Goal: Task Accomplishment & Management: Manage account settings

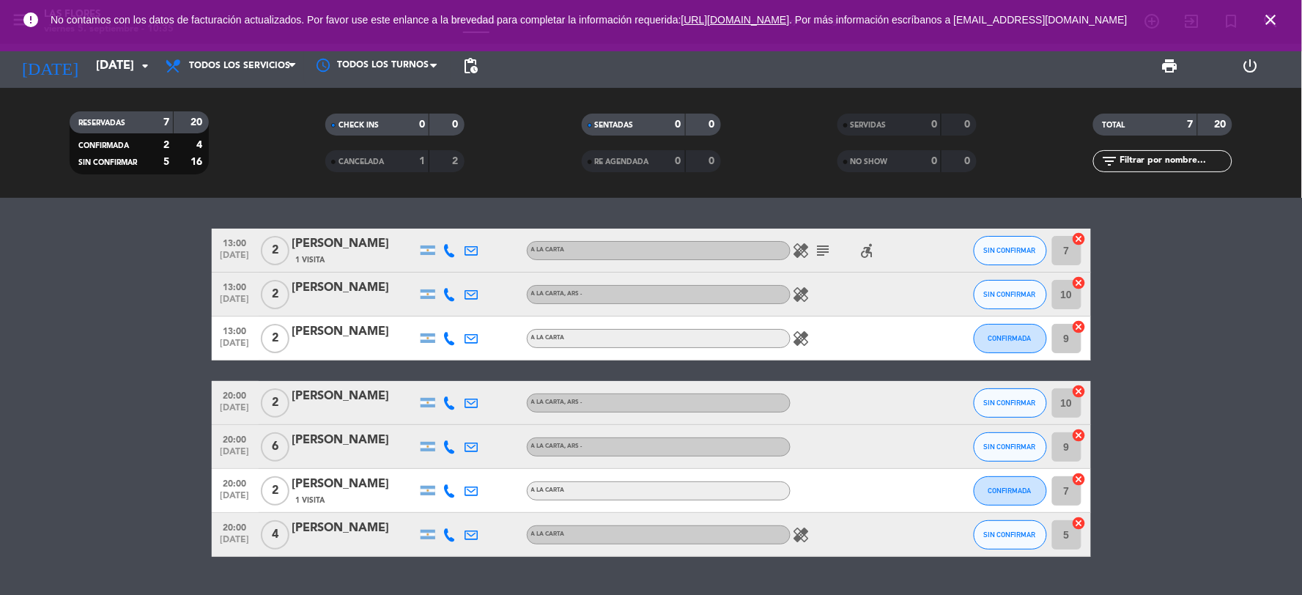
click at [801, 250] on icon "healing" at bounding box center [801, 251] width 18 height 18
click at [824, 257] on icon "subject" at bounding box center [823, 251] width 18 height 18
click at [869, 250] on icon "accessible_forward" at bounding box center [867, 251] width 18 height 18
click at [803, 282] on div "healing" at bounding box center [856, 293] width 132 height 43
click at [806, 289] on icon "healing" at bounding box center [801, 295] width 18 height 18
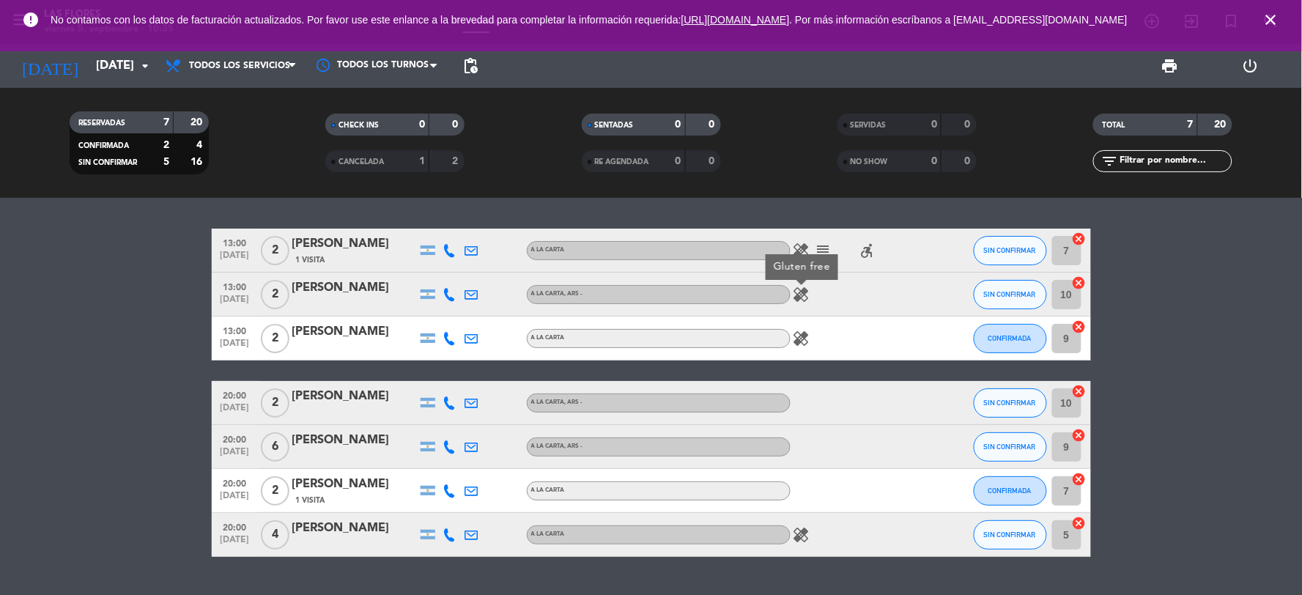
click at [804, 335] on icon "healing" at bounding box center [801, 339] width 18 height 18
click at [800, 537] on icon "healing" at bounding box center [801, 535] width 18 height 18
click at [809, 418] on div at bounding box center [856, 402] width 132 height 43
click at [147, 64] on icon "arrow_drop_down" at bounding box center [145, 66] width 18 height 18
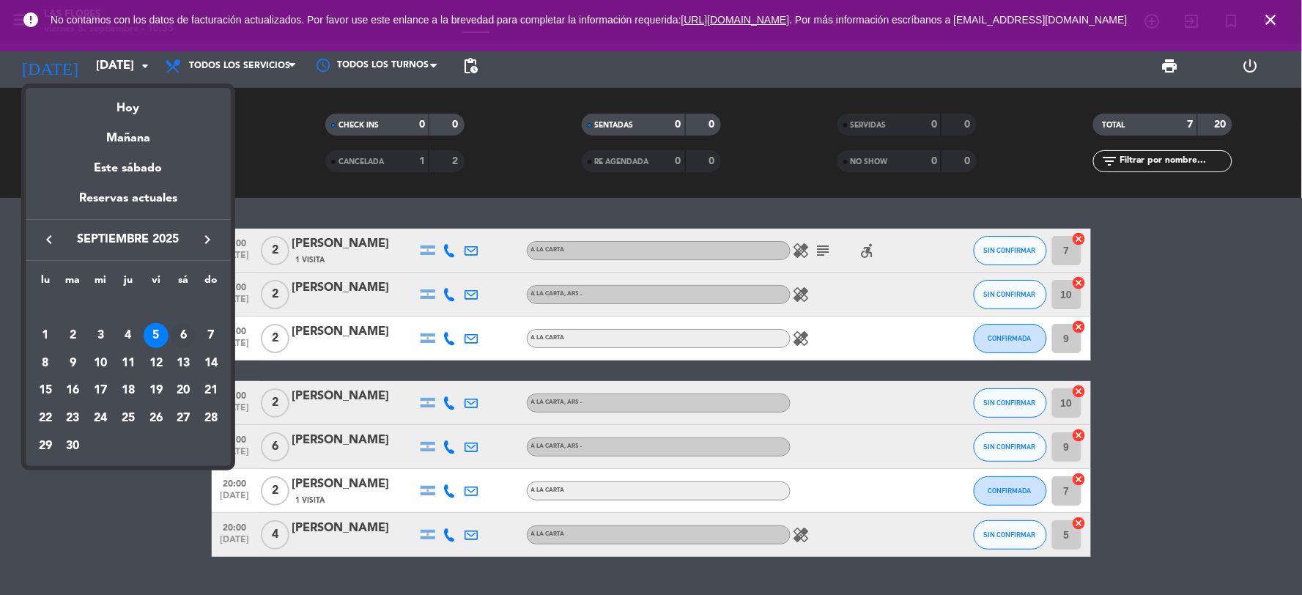
click at [182, 332] on div "6" at bounding box center [183, 335] width 25 height 25
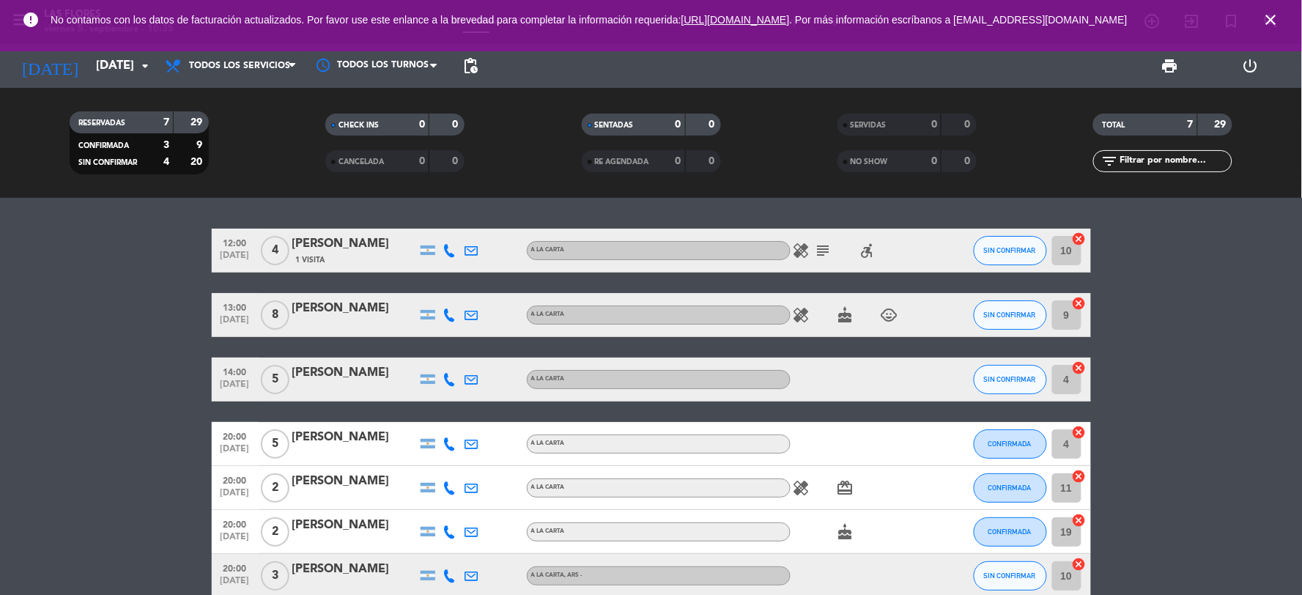
click at [798, 313] on icon "healing" at bounding box center [801, 315] width 18 height 18
click at [869, 255] on icon "accessible_forward" at bounding box center [867, 251] width 18 height 18
click at [803, 242] on icon "healing" at bounding box center [801, 251] width 18 height 18
click at [817, 246] on icon "subject" at bounding box center [823, 251] width 18 height 18
click at [843, 313] on icon "cake" at bounding box center [845, 315] width 18 height 18
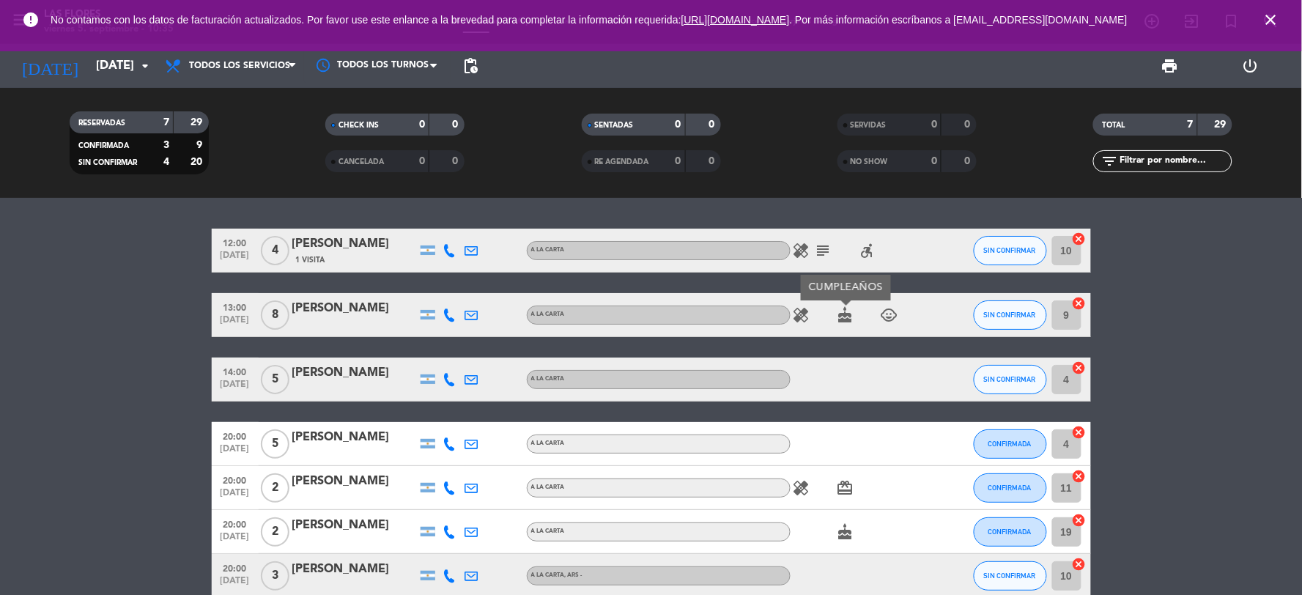
click at [894, 316] on icon "child_care" at bounding box center [889, 315] width 18 height 18
click at [149, 67] on icon "arrow_drop_down" at bounding box center [145, 66] width 18 height 18
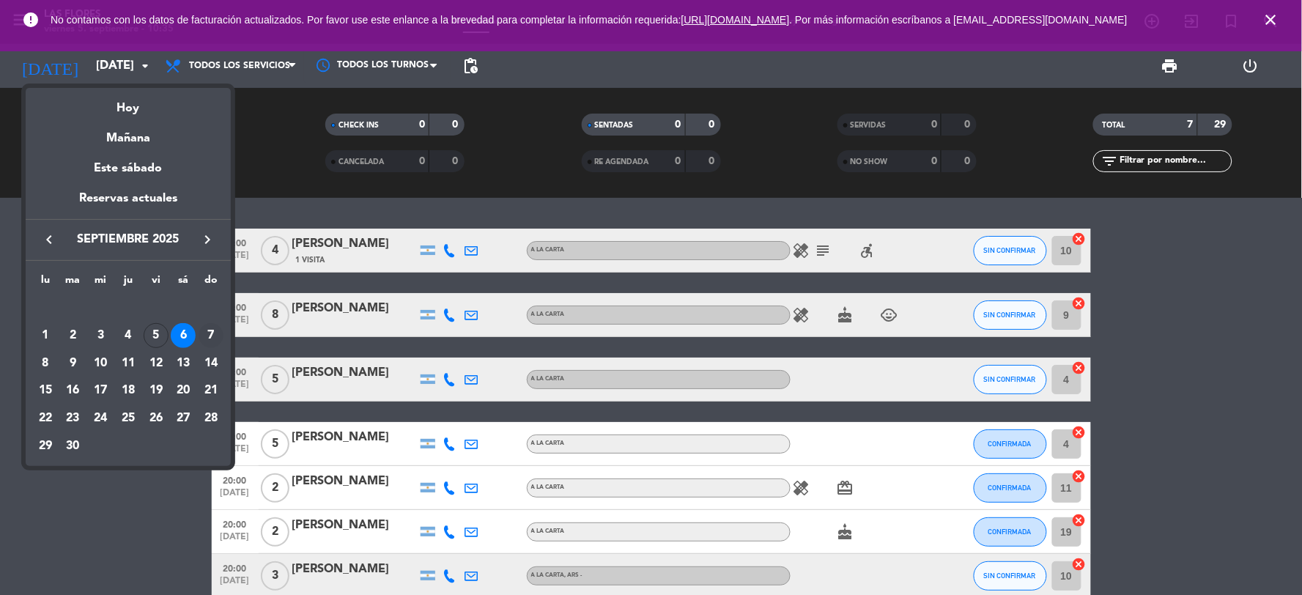
click at [218, 333] on div "7" at bounding box center [210, 335] width 25 height 25
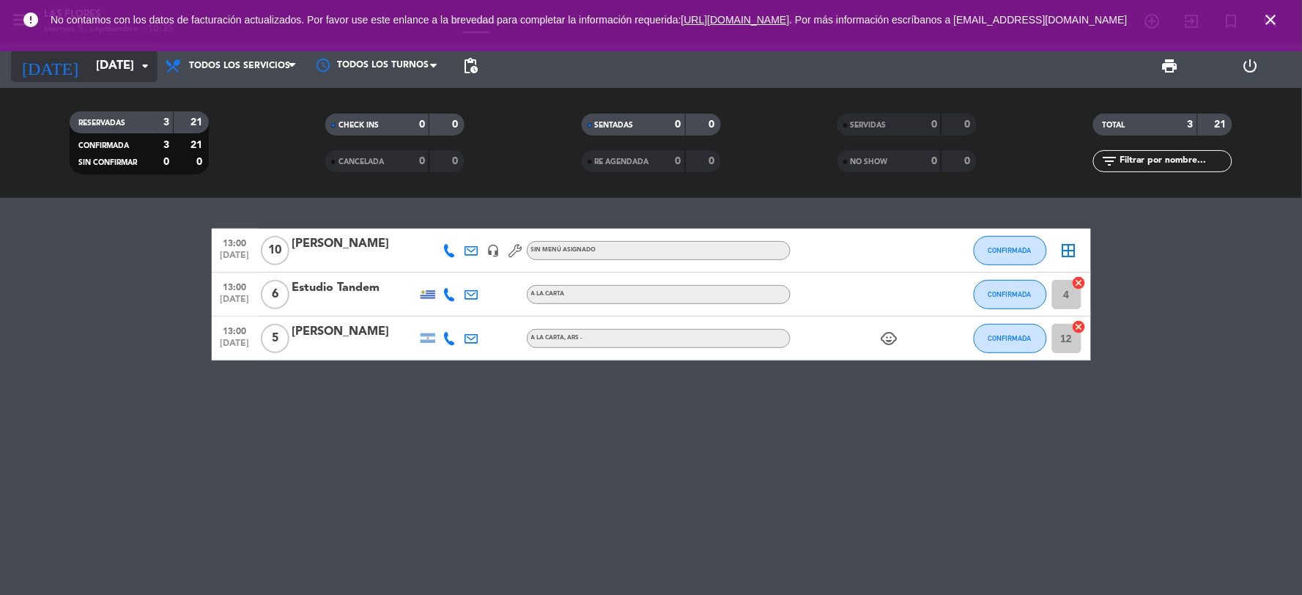
click at [107, 66] on input "[DATE]" at bounding box center [166, 66] width 155 height 29
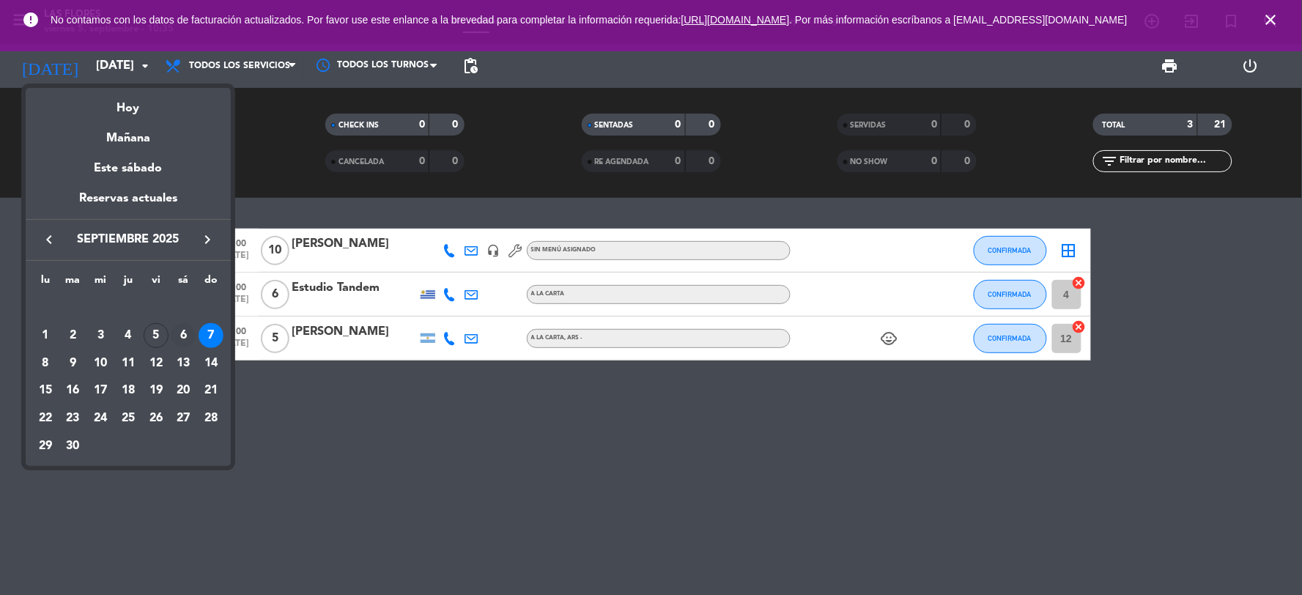
click at [185, 326] on div "6" at bounding box center [183, 335] width 25 height 25
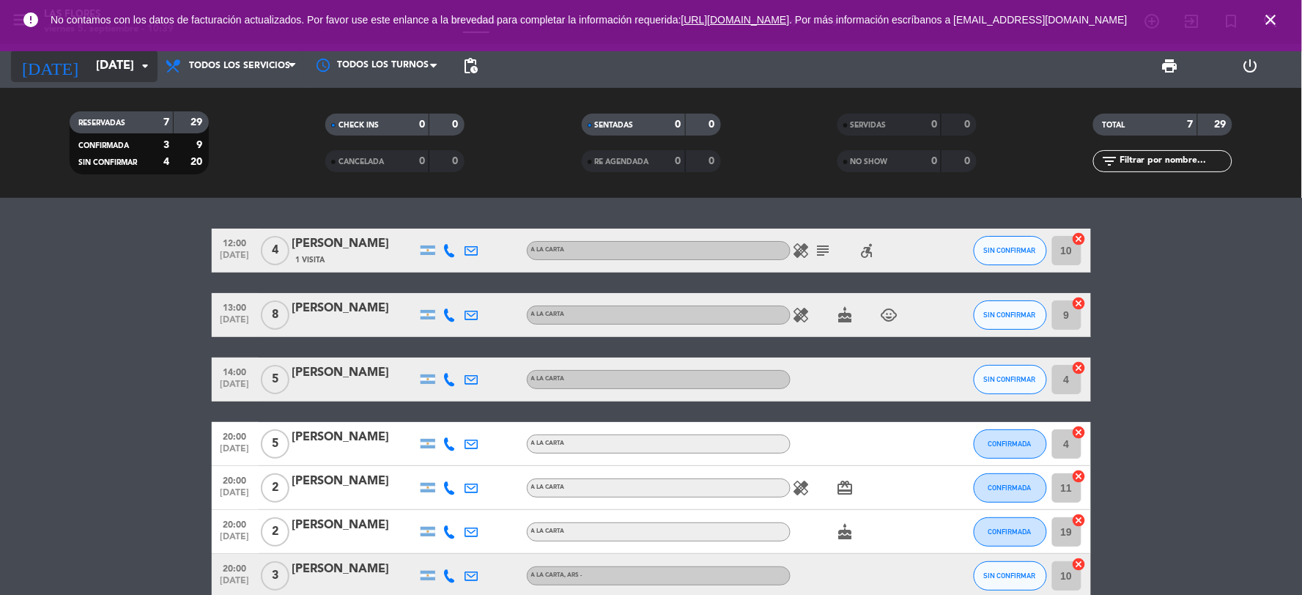
click at [45, 70] on icon "[DATE]" at bounding box center [50, 66] width 78 height 32
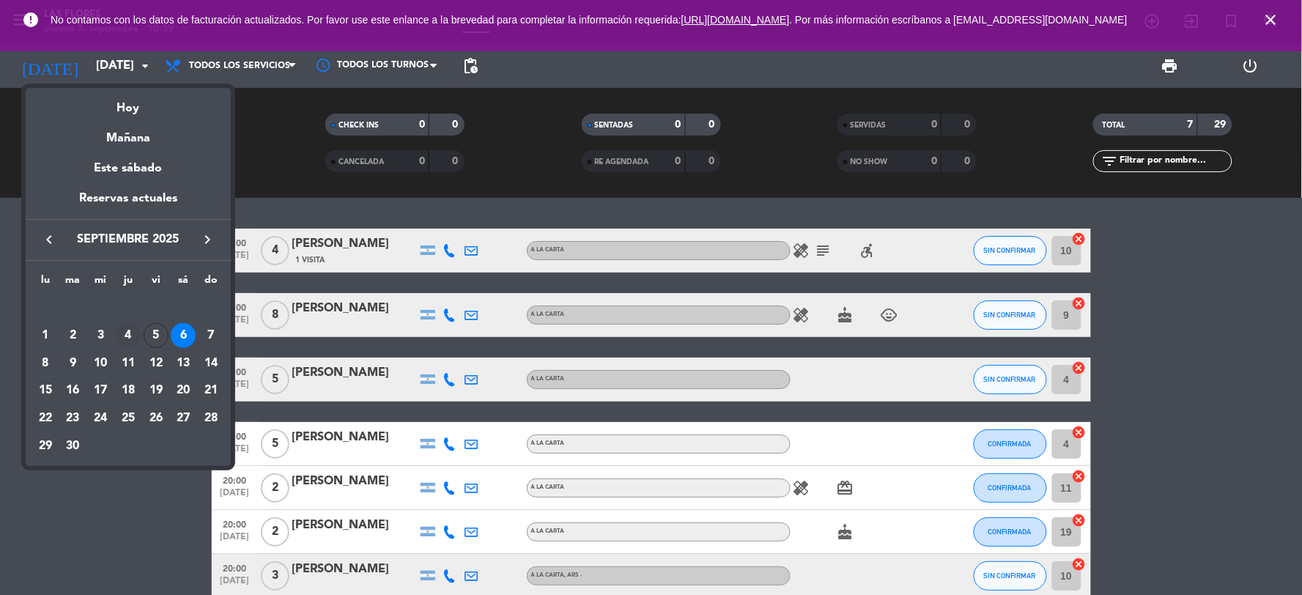
click at [140, 332] on div "4" at bounding box center [128, 335] width 25 height 25
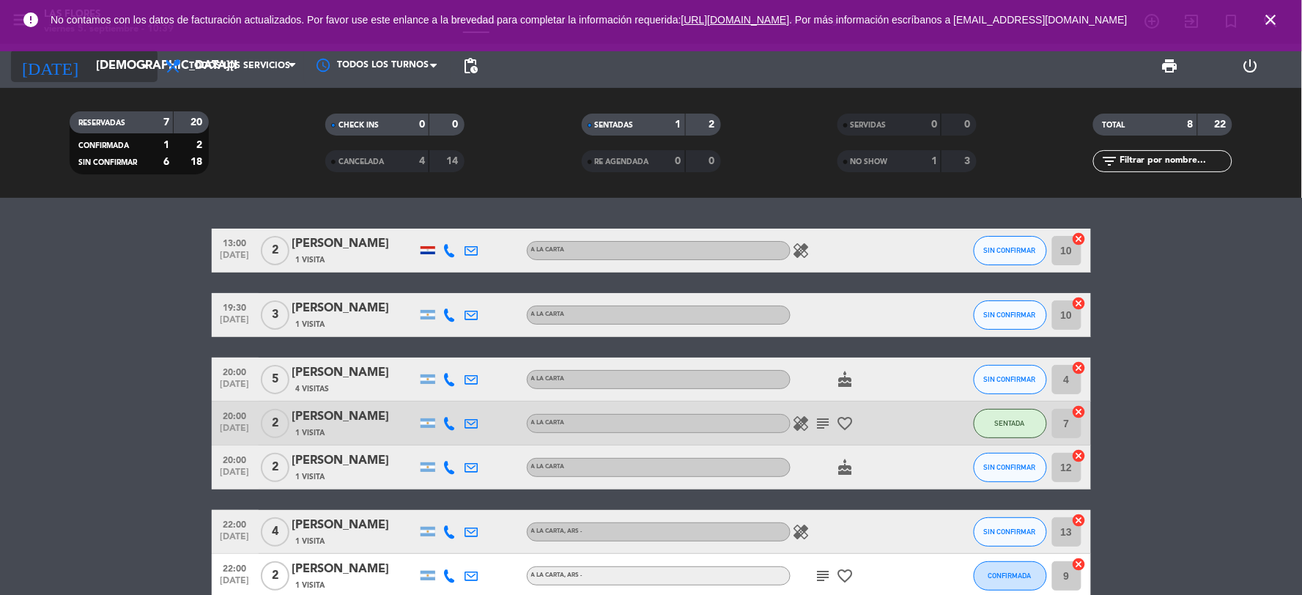
click at [99, 68] on input "[DEMOGRAPHIC_DATA][DATE]" at bounding box center [166, 66] width 155 height 29
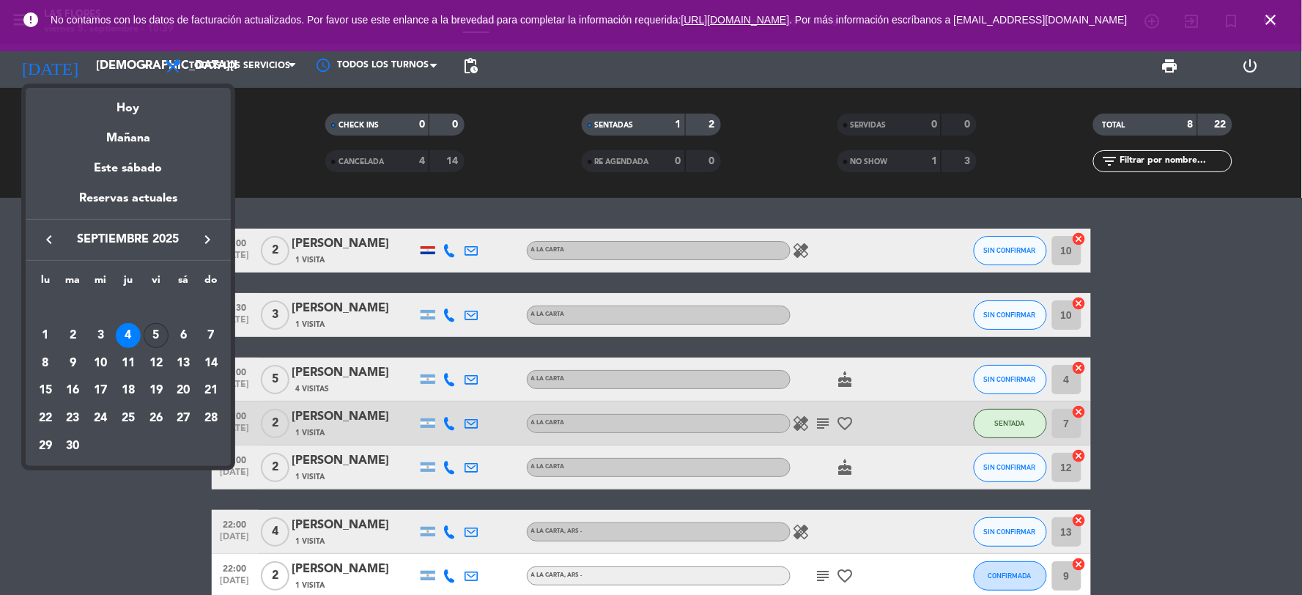
click at [164, 331] on div "5" at bounding box center [156, 335] width 25 height 25
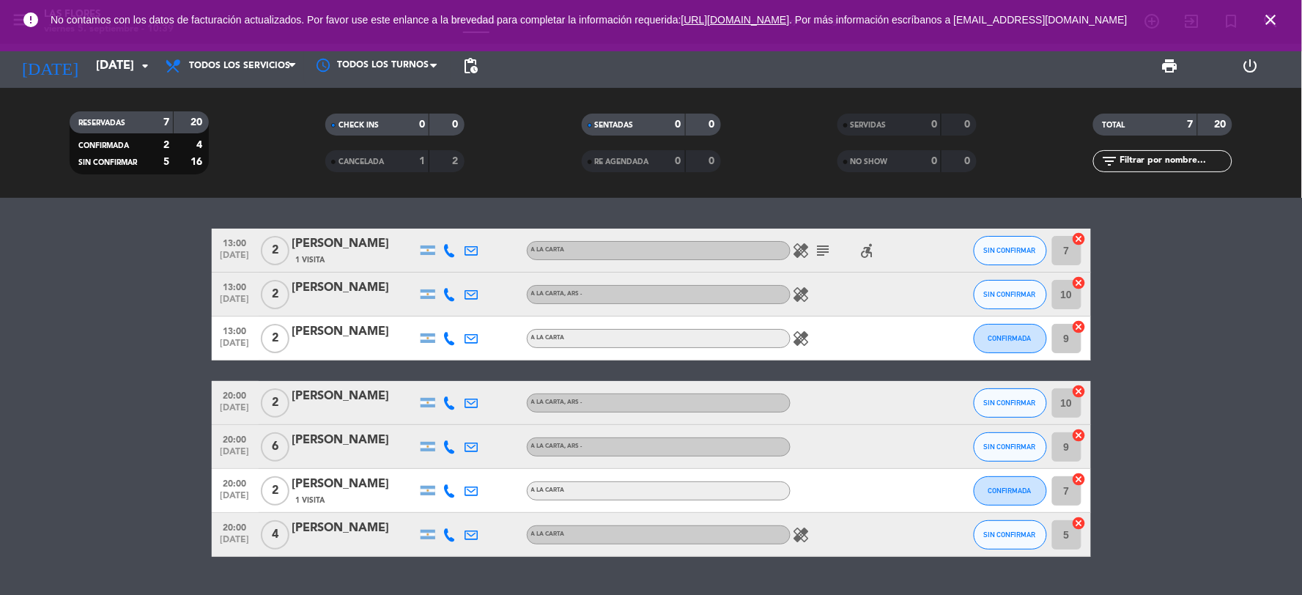
click at [813, 246] on div "healing subject accessible_forward" at bounding box center [856, 250] width 132 height 43
click at [820, 253] on icon "subject" at bounding box center [823, 251] width 18 height 18
drag, startPoint x: 733, startPoint y: 199, endPoint x: 762, endPoint y: 238, distance: 48.6
click at [762, 238] on div "13:00 [DATE] 2 [PERSON_NAME] 1 Visita A LA CARTA healing subject Mesa en el int…" at bounding box center [651, 396] width 1302 height 397
click at [143, 57] on icon "arrow_drop_down" at bounding box center [145, 66] width 18 height 18
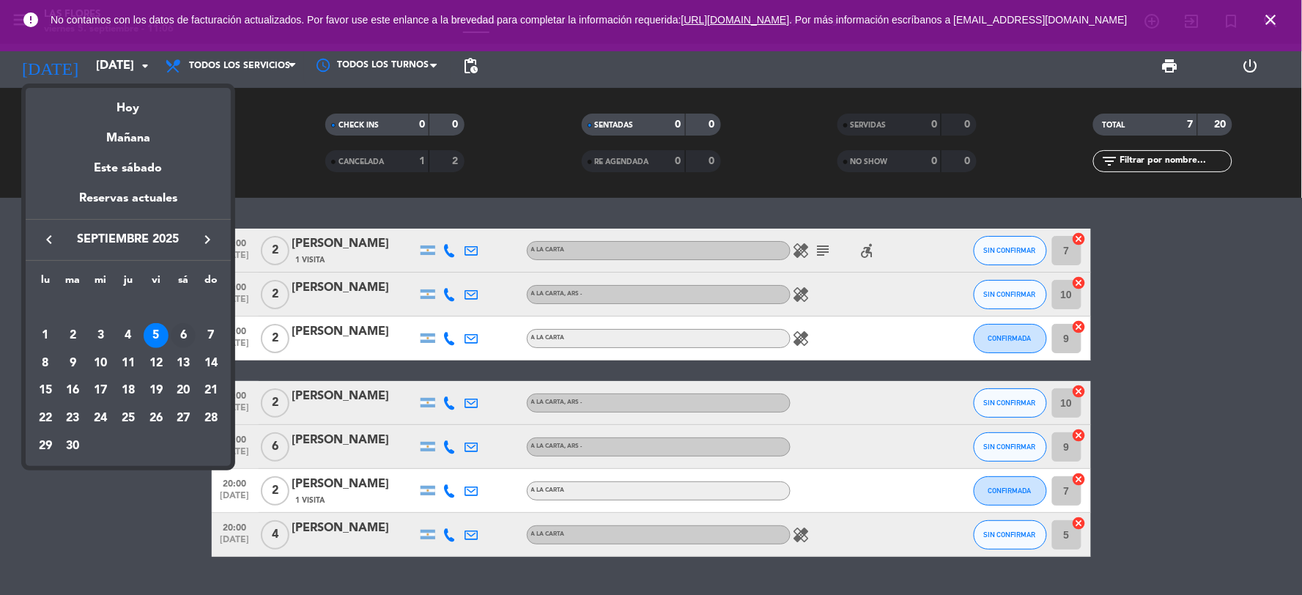
click at [182, 338] on div "6" at bounding box center [183, 335] width 25 height 25
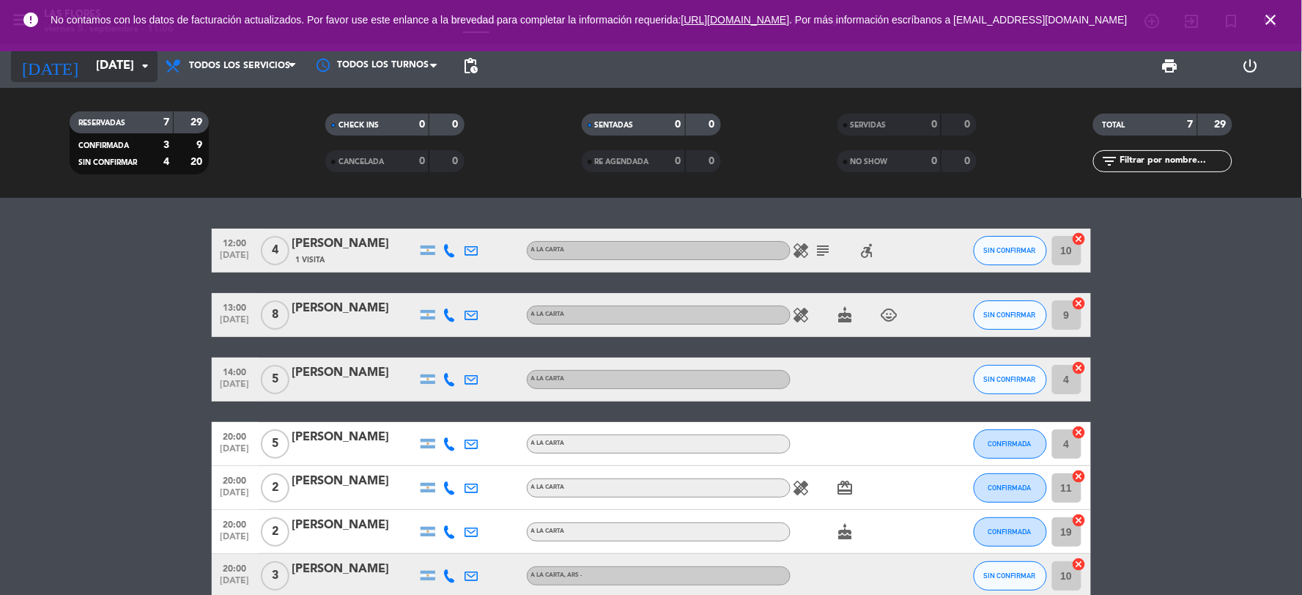
click at [108, 66] on input "[DATE]" at bounding box center [166, 66] width 155 height 29
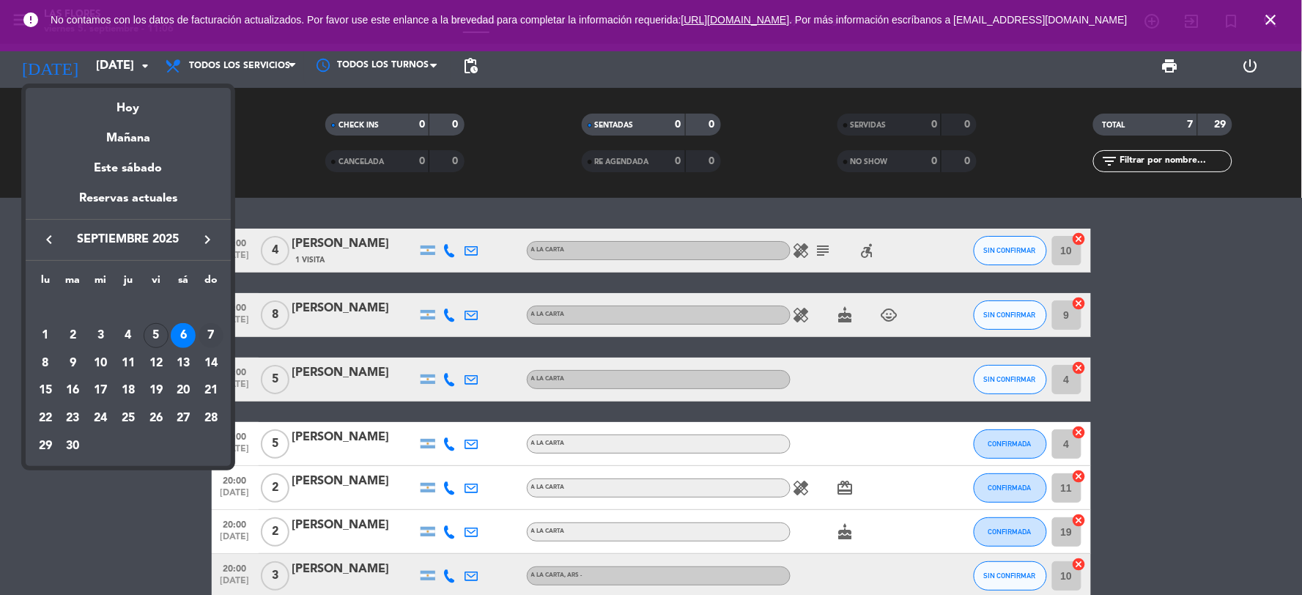
click at [210, 339] on div "7" at bounding box center [210, 335] width 25 height 25
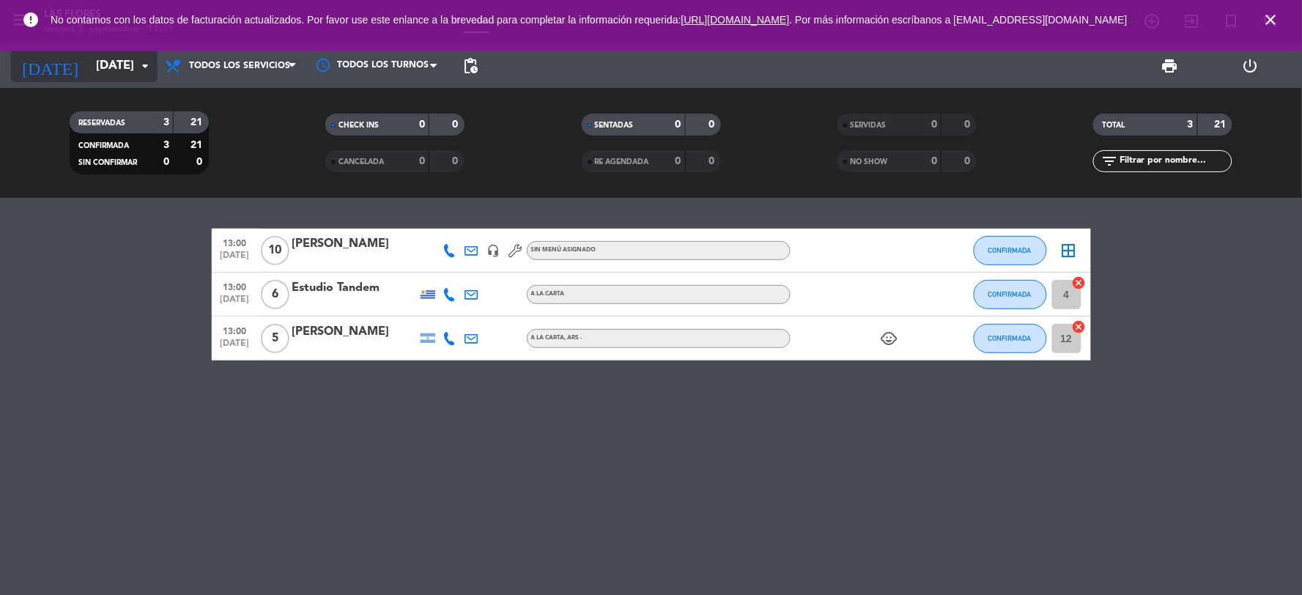
click at [114, 67] on input "[DATE]" at bounding box center [166, 66] width 155 height 29
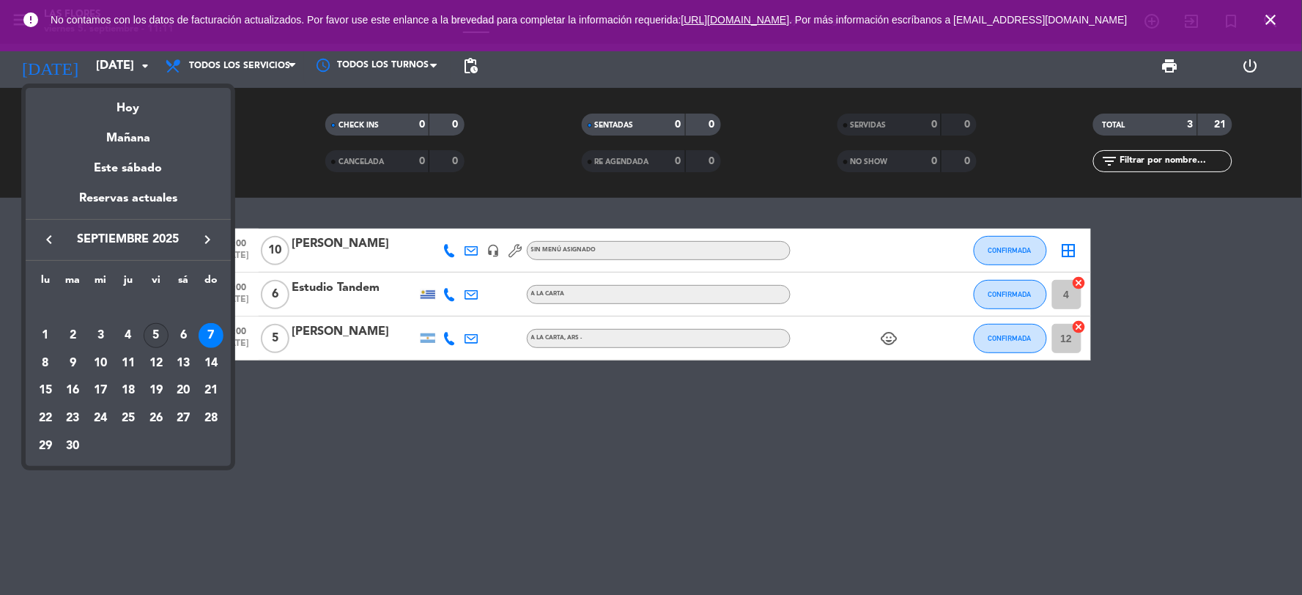
click at [145, 339] on div "5" at bounding box center [156, 335] width 25 height 25
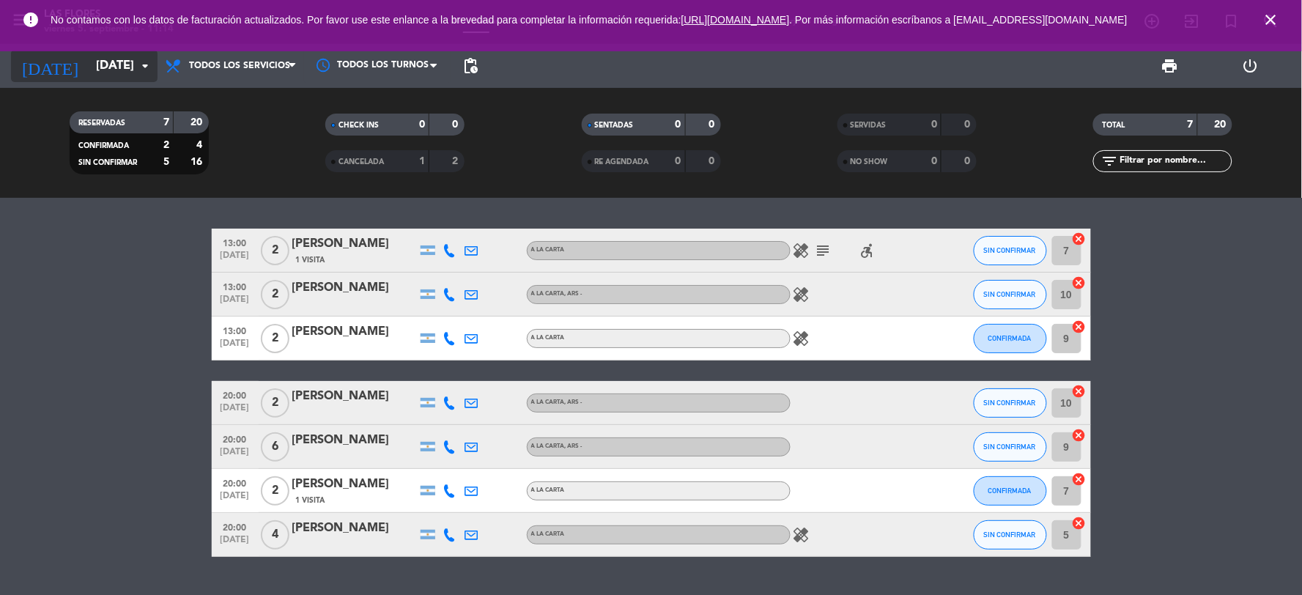
click at [137, 67] on icon "arrow_drop_down" at bounding box center [145, 66] width 18 height 18
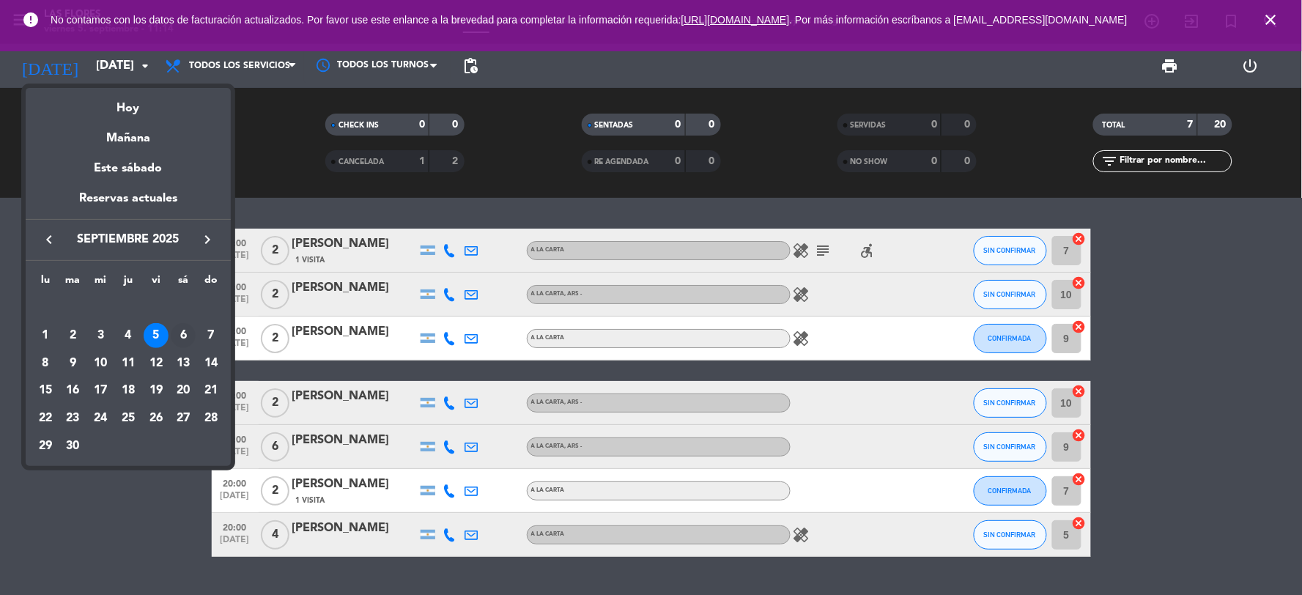
click at [181, 334] on div "6" at bounding box center [183, 335] width 25 height 25
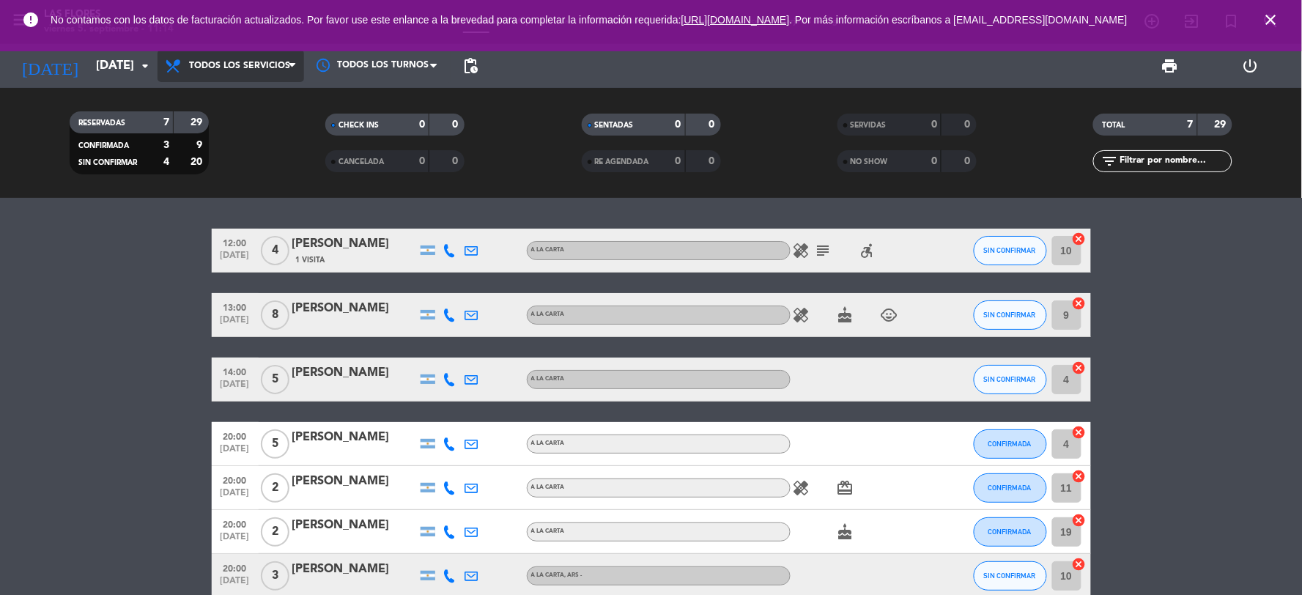
click at [232, 55] on span "Todos los servicios" at bounding box center [230, 66] width 146 height 32
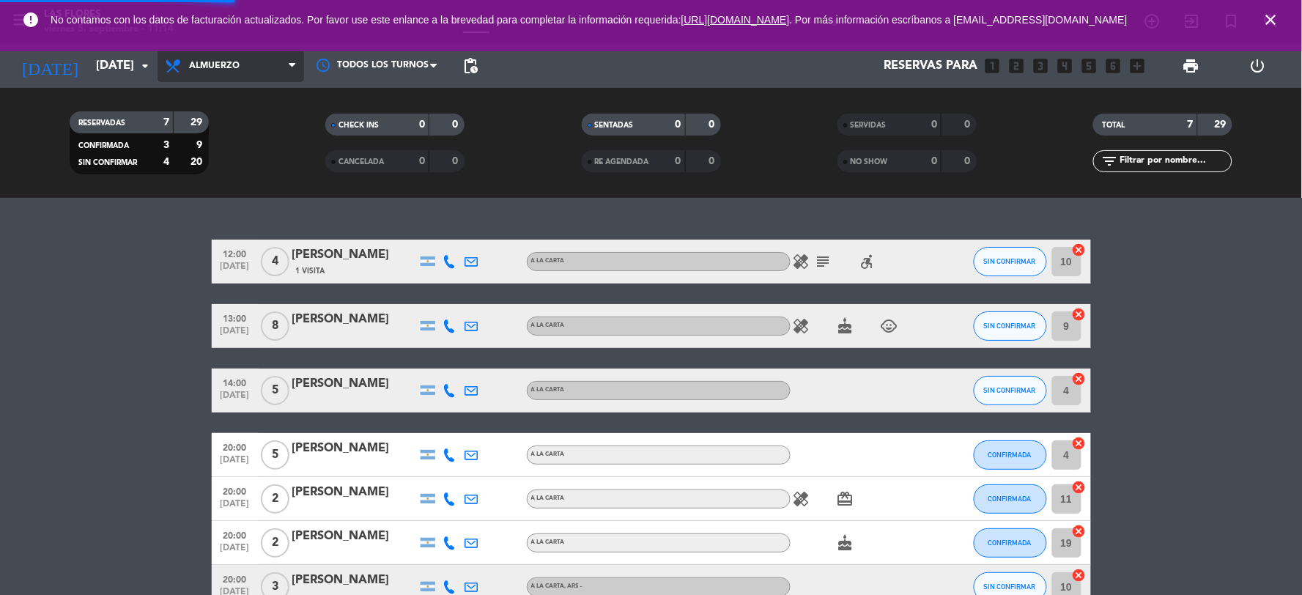
click at [238, 193] on div "menu Las [PERSON_NAME][DATE] 5. septiembre - 11:14 Mis reservas Mapa de mesas D…" at bounding box center [651, 99] width 1302 height 198
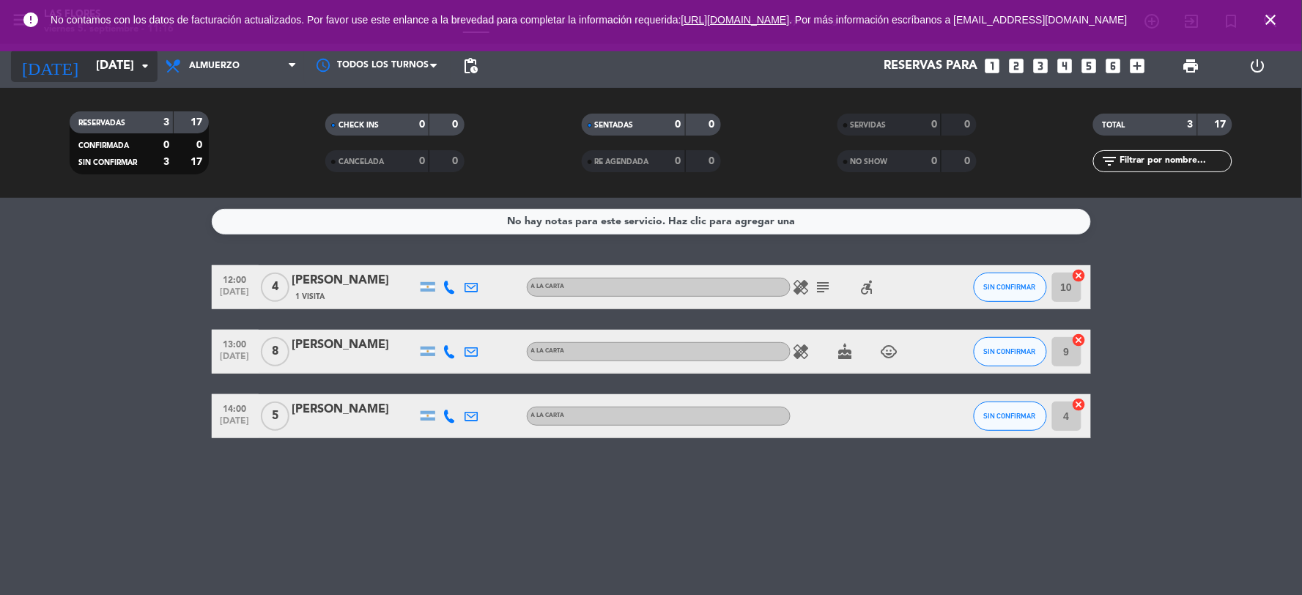
click at [122, 64] on input "[DATE]" at bounding box center [166, 66] width 155 height 29
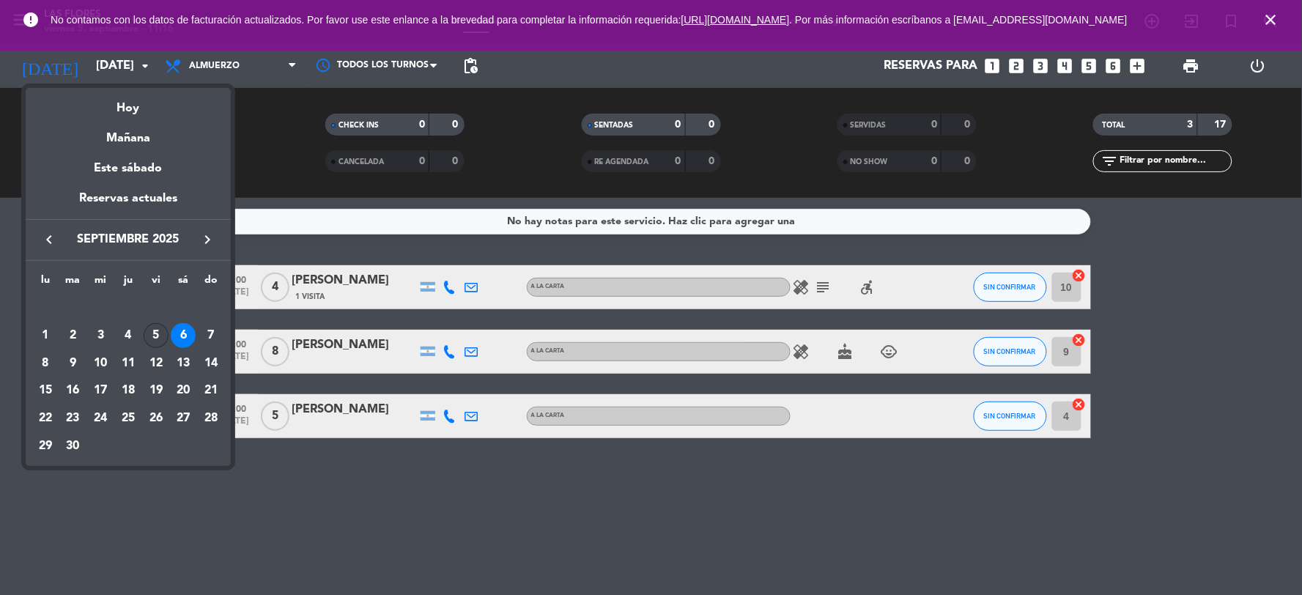
click at [157, 338] on div "5" at bounding box center [156, 335] width 25 height 25
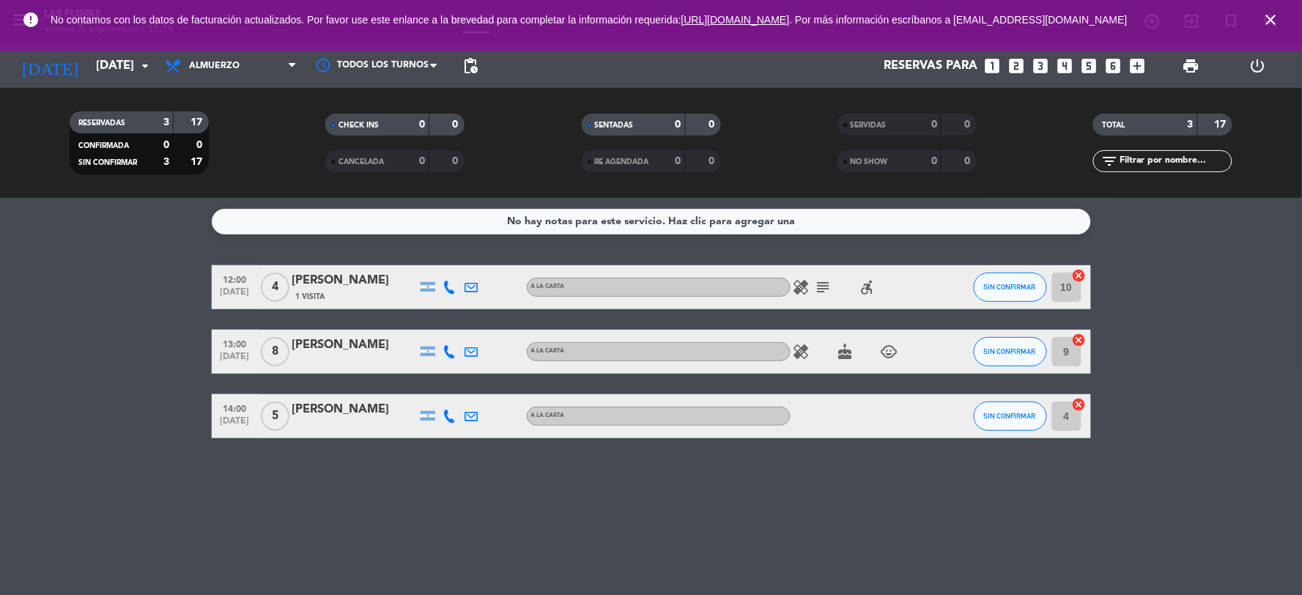
type input "[DATE]"
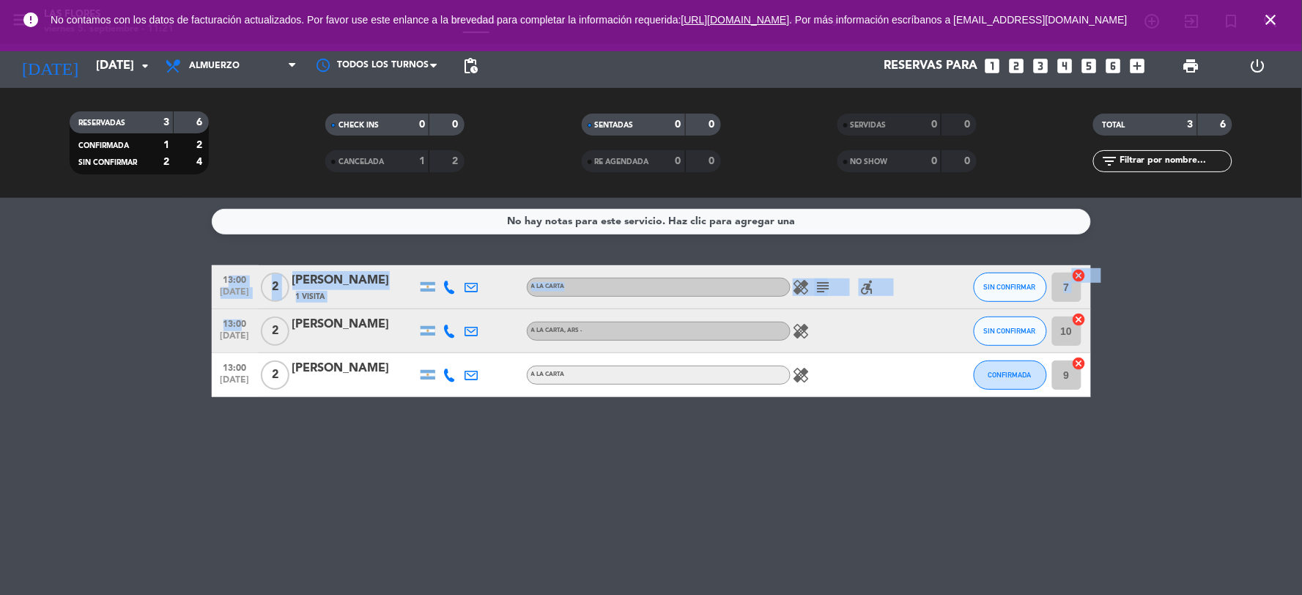
click at [237, 316] on bookings-row "13:00 [DATE] 2 [PERSON_NAME] 1 Visita A LA CARTA healing subject accessible_for…" at bounding box center [651, 331] width 1302 height 132
click at [237, 316] on span "13:00" at bounding box center [235, 322] width 37 height 17
